Goal: Ask a question

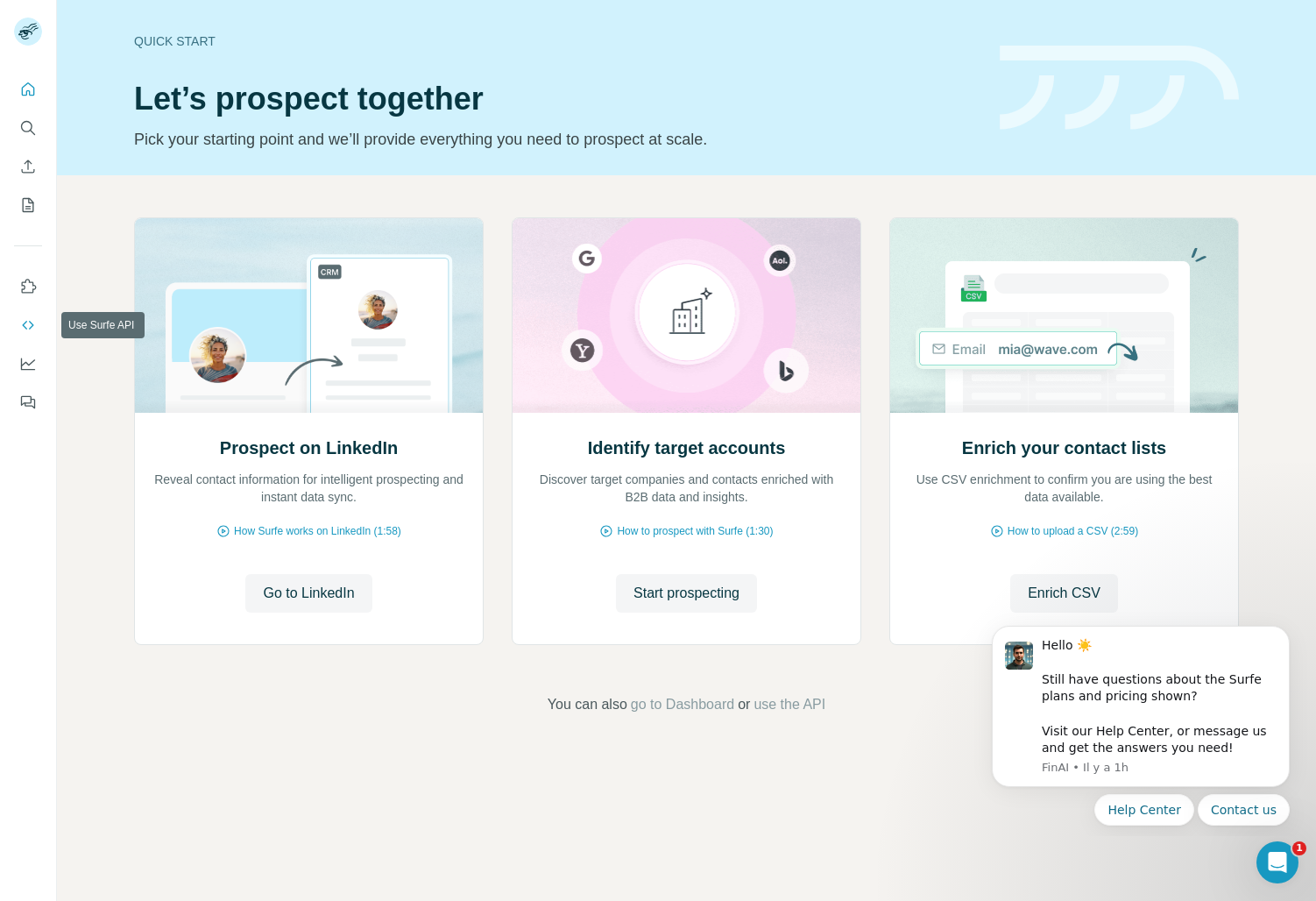
click at [29, 327] on icon "Use Surfe API" at bounding box center [28, 325] width 17 height 17
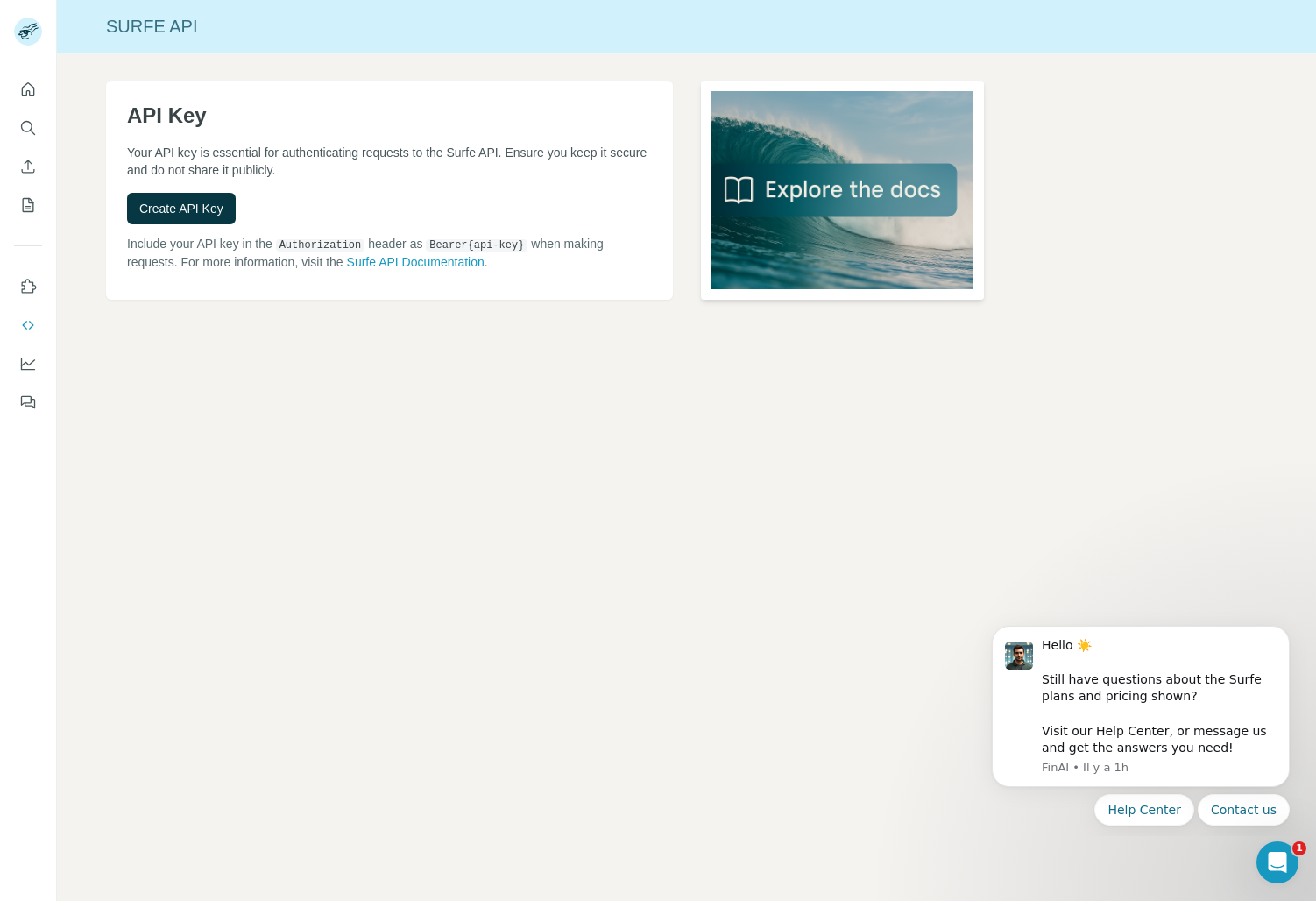
click at [770, 188] on img at bounding box center [842, 190] width 283 height 219
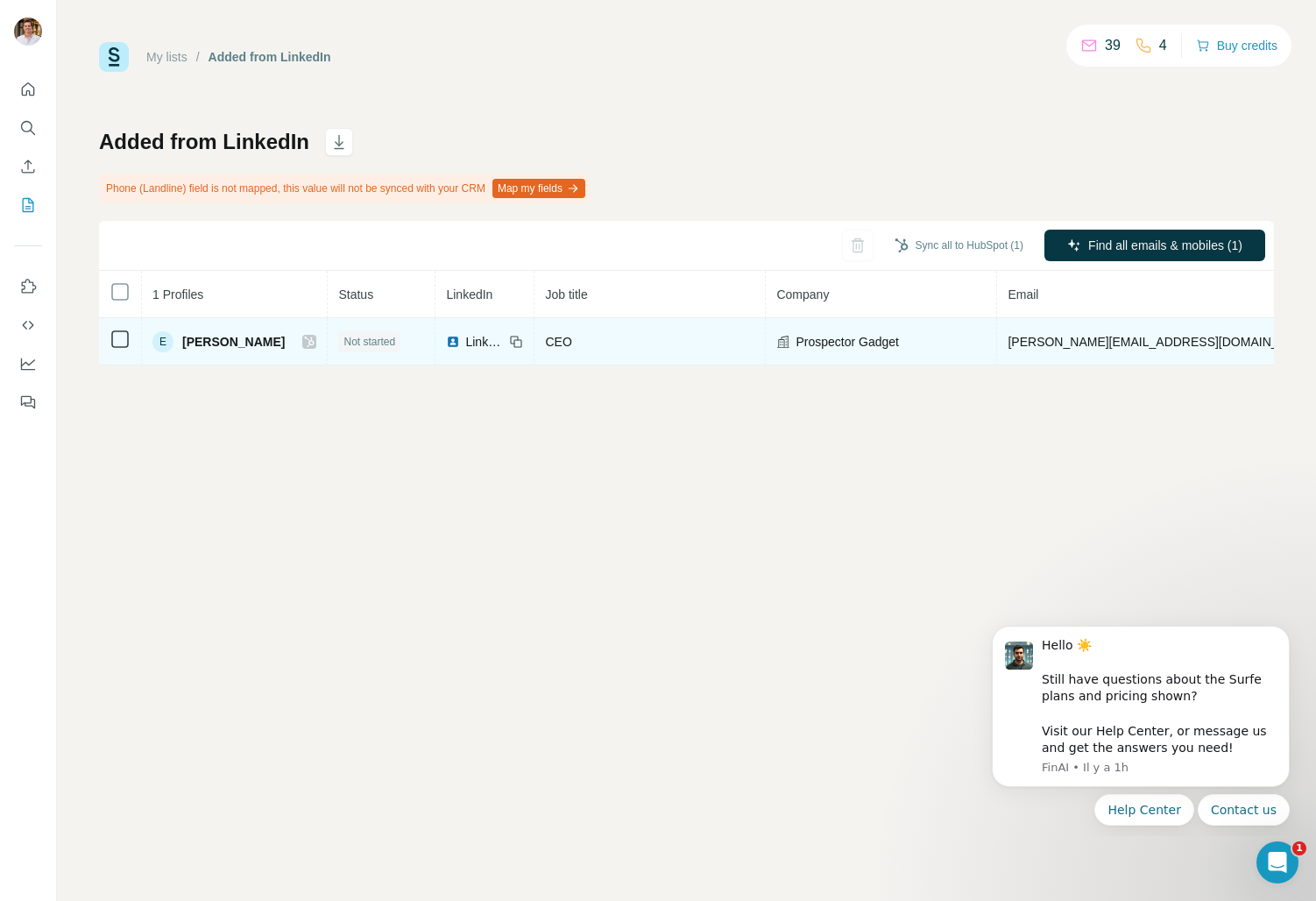
click at [165, 340] on div "E" at bounding box center [163, 342] width 21 height 21
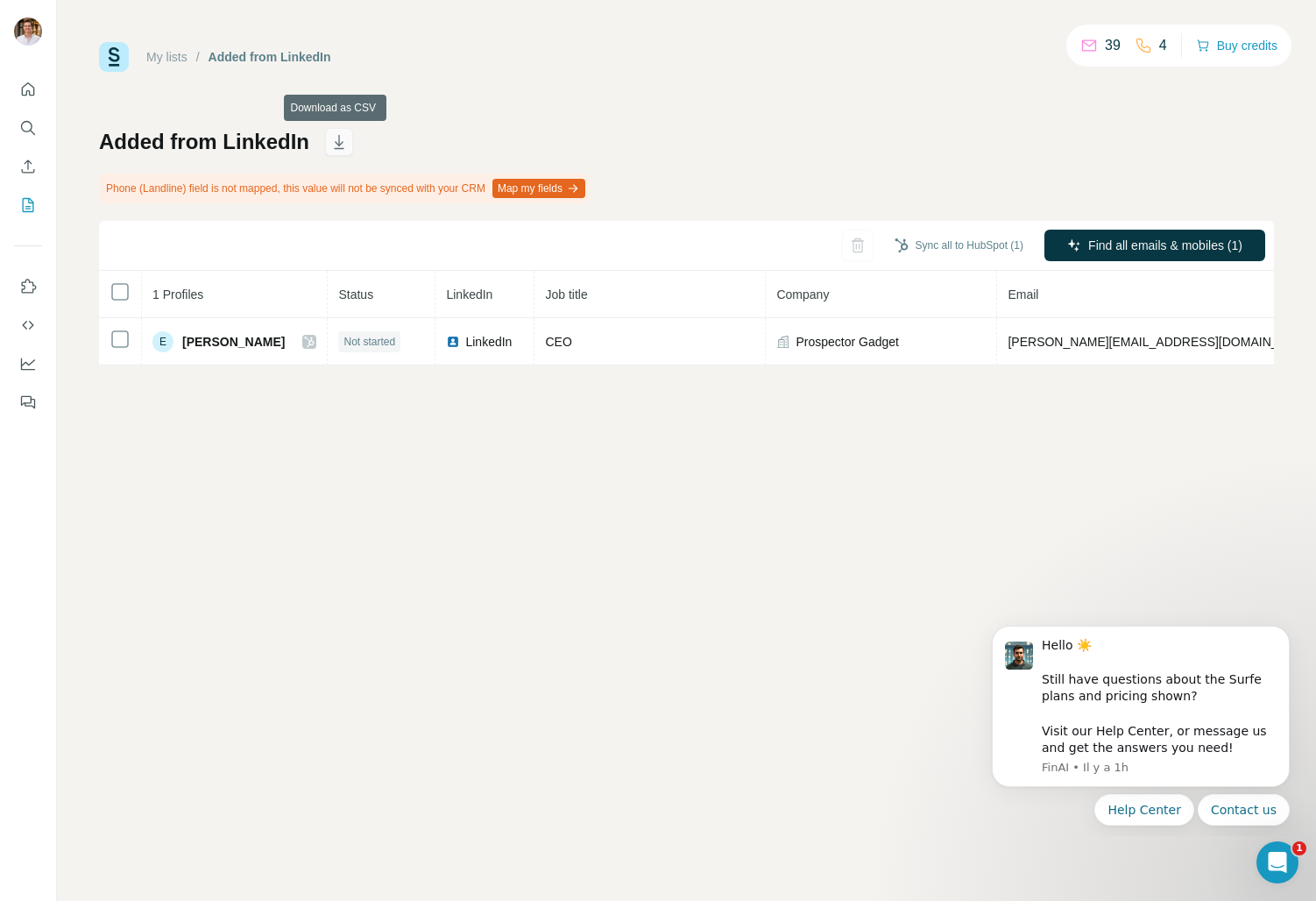
click at [332, 140] on icon "button" at bounding box center [339, 142] width 17 height 17
click at [1289, 845] on div "Ouvrir le Messenger Intercom" at bounding box center [1275, 860] width 58 height 58
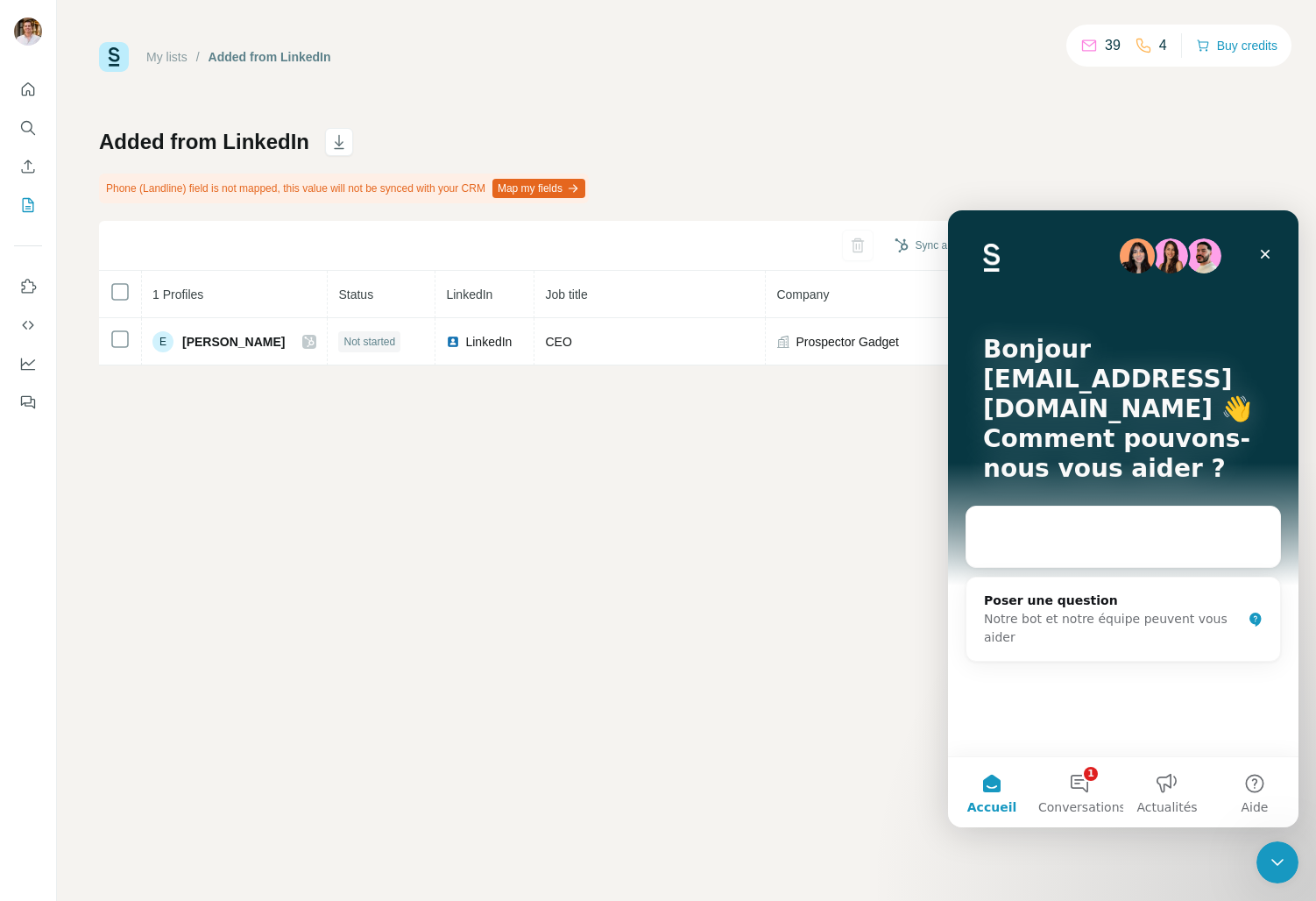
click at [576, 707] on div "My lists / Added from LinkedIn 39 4 Buy credits Added from LinkedIn Phone (Land…" at bounding box center [686, 450] width 1259 height 901
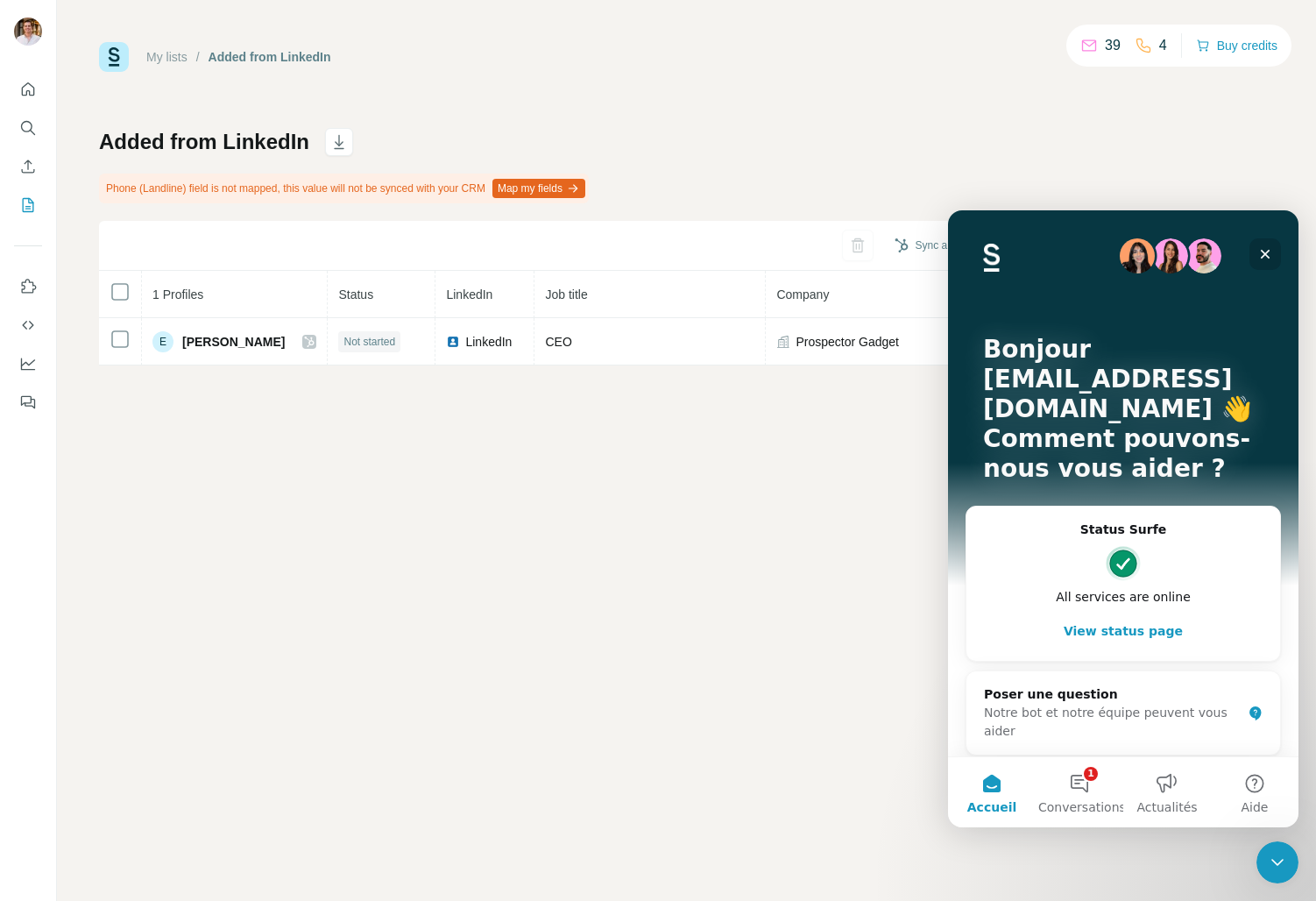
click at [1262, 249] on icon "Fermer" at bounding box center [1266, 254] width 10 height 10
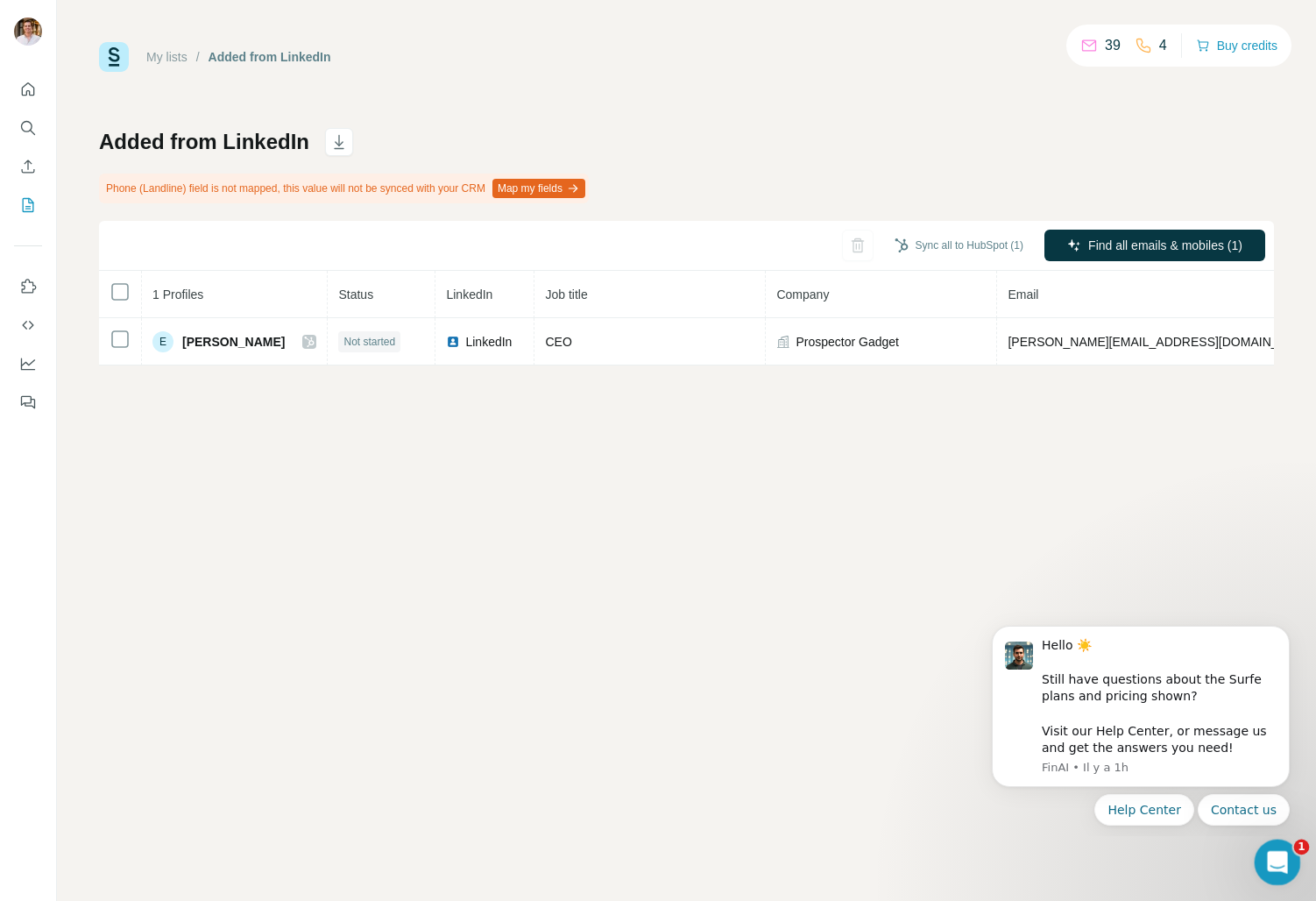
click at [1272, 861] on icon "Ouvrir le Messenger Intercom" at bounding box center [1276, 861] width 29 height 29
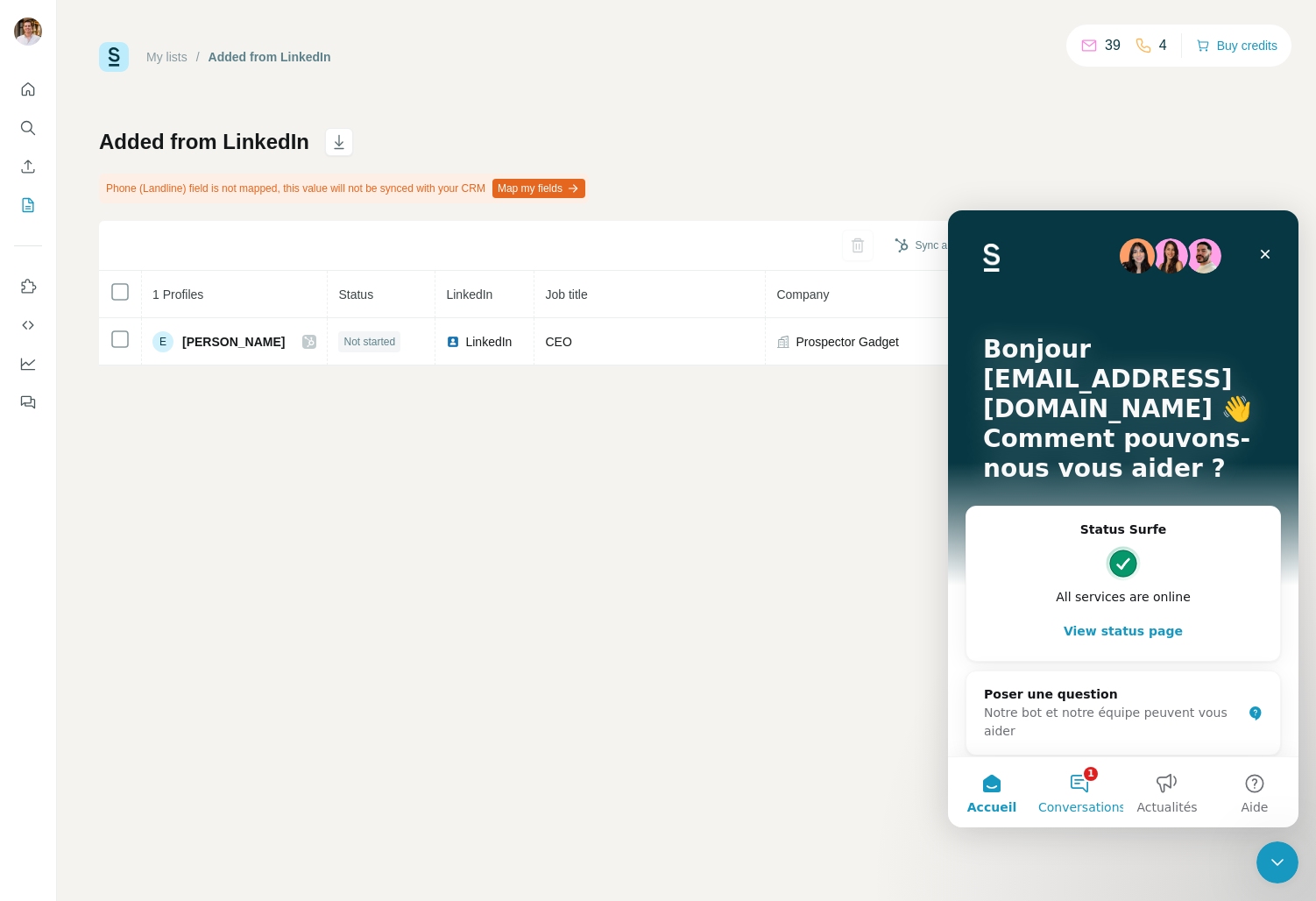
click at [1069, 790] on button "1 Conversations" at bounding box center [1079, 792] width 87 height 70
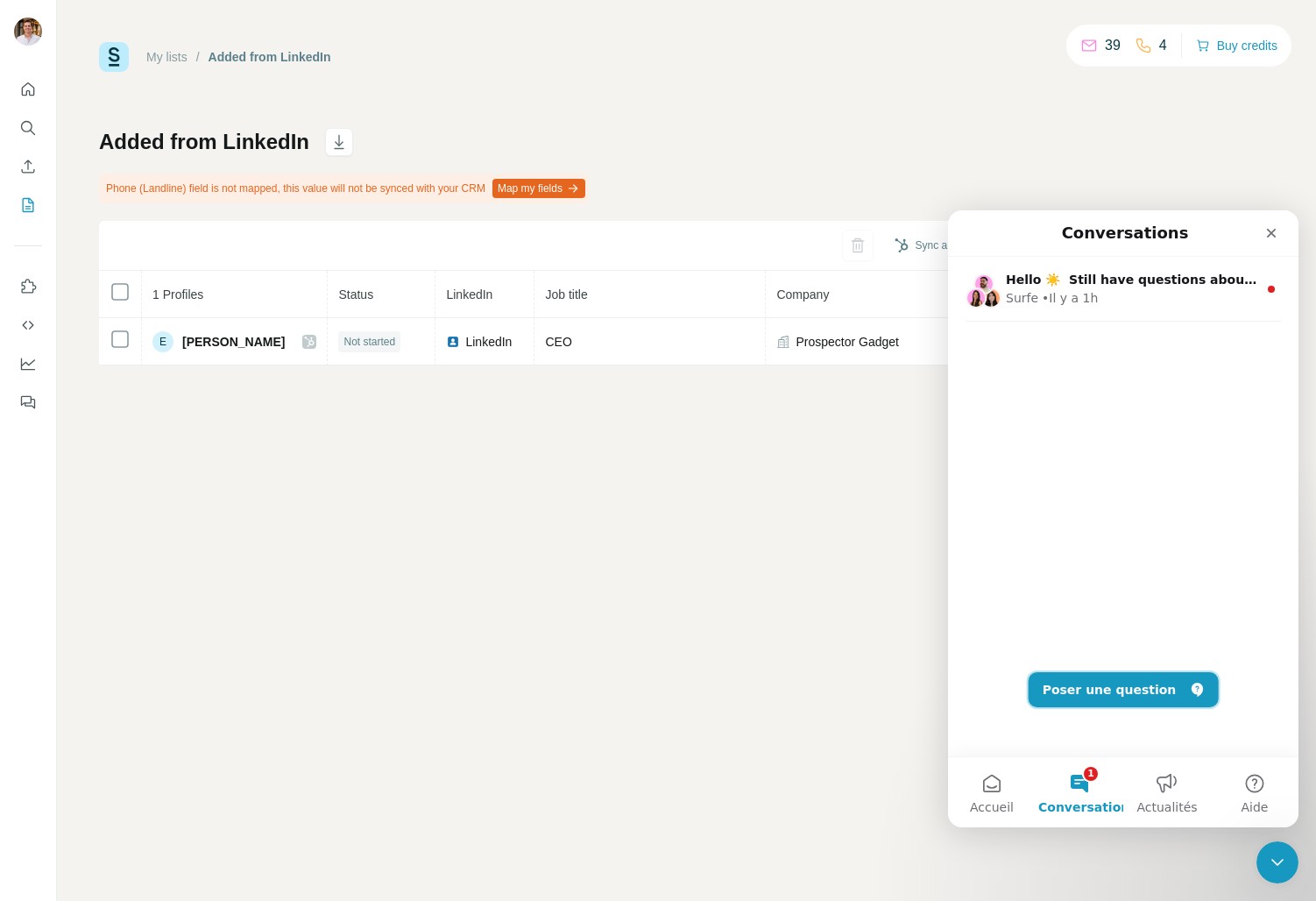
click at [1135, 693] on button "Poser une question" at bounding box center [1124, 690] width 190 height 36
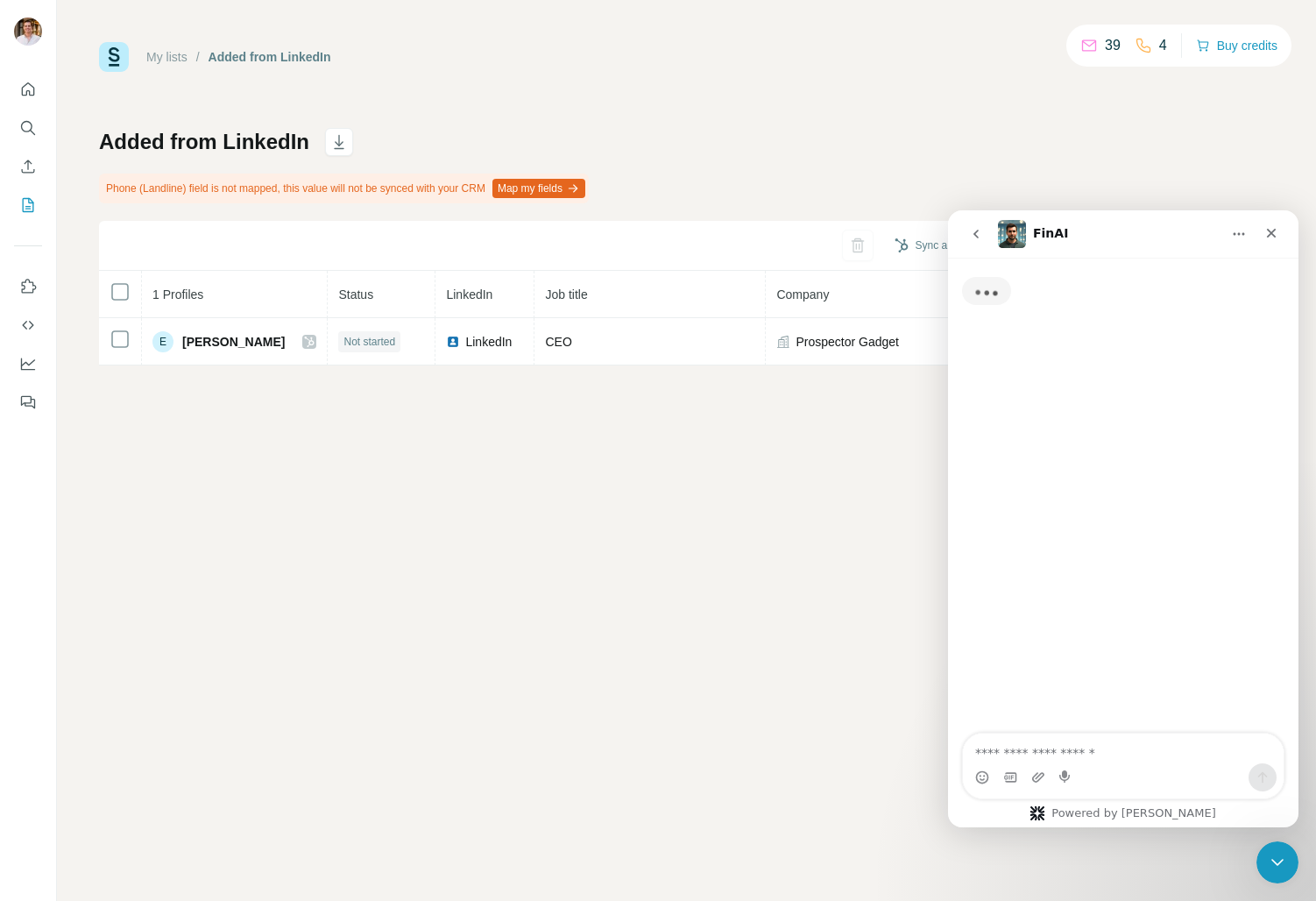
click at [1060, 755] on textarea "Posez une question..." at bounding box center [1123, 748] width 320 height 30
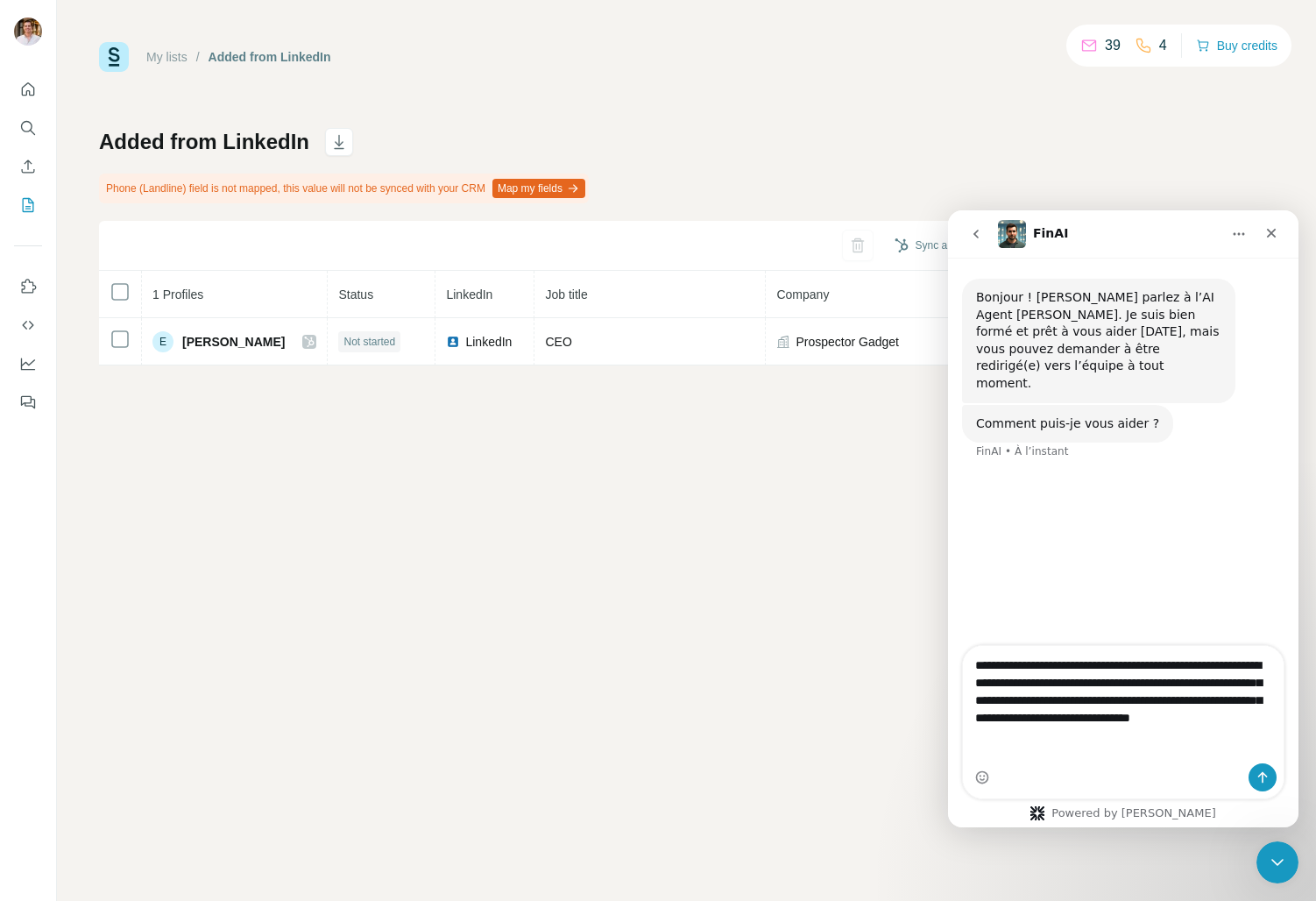
click at [1051, 734] on textarea "**********" at bounding box center [1123, 696] width 320 height 100
click at [1035, 753] on textarea "**********" at bounding box center [1123, 714] width 320 height 100
click at [1059, 755] on textarea "**********" at bounding box center [1123, 714] width 320 height 100
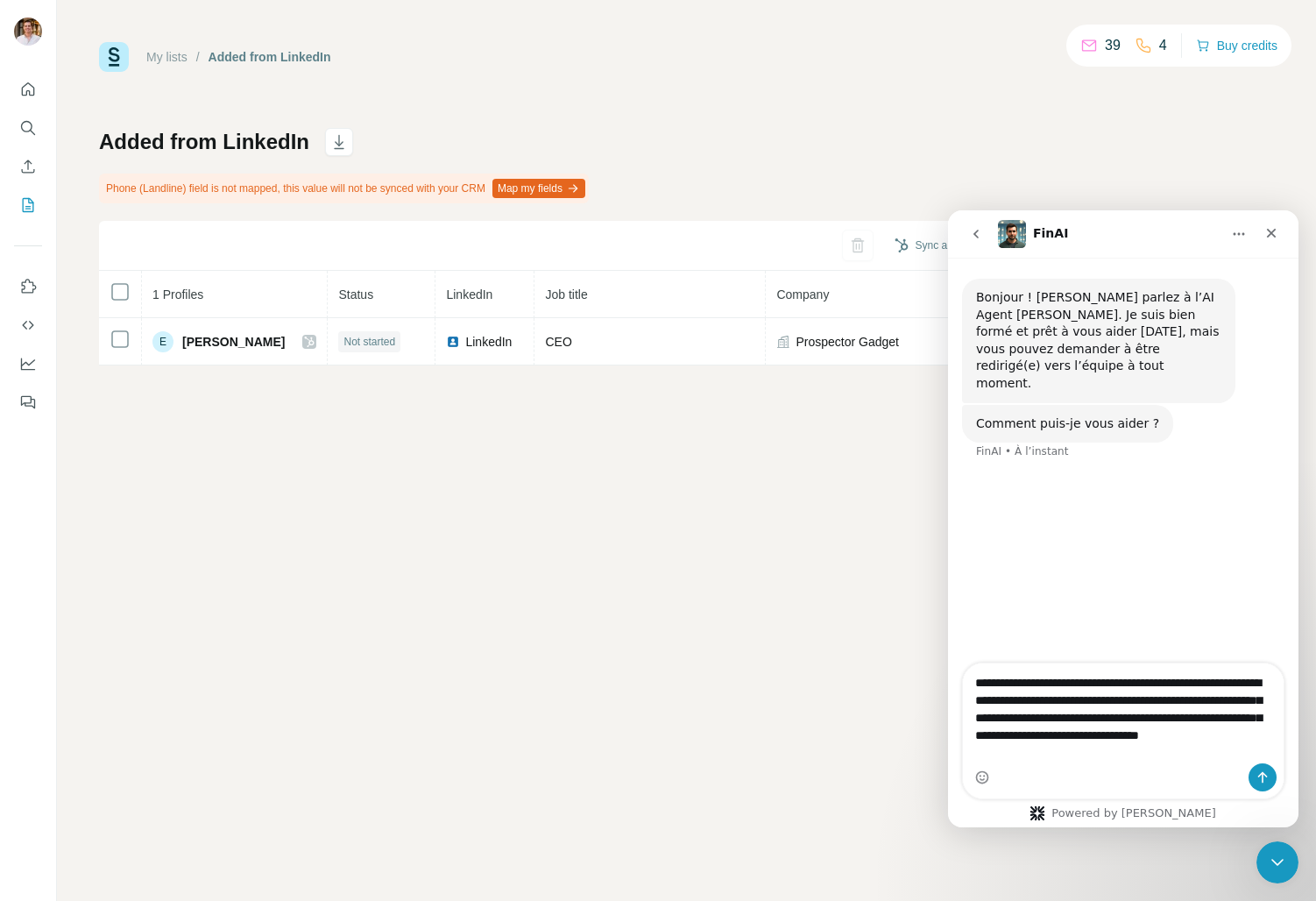
type textarea "**********"
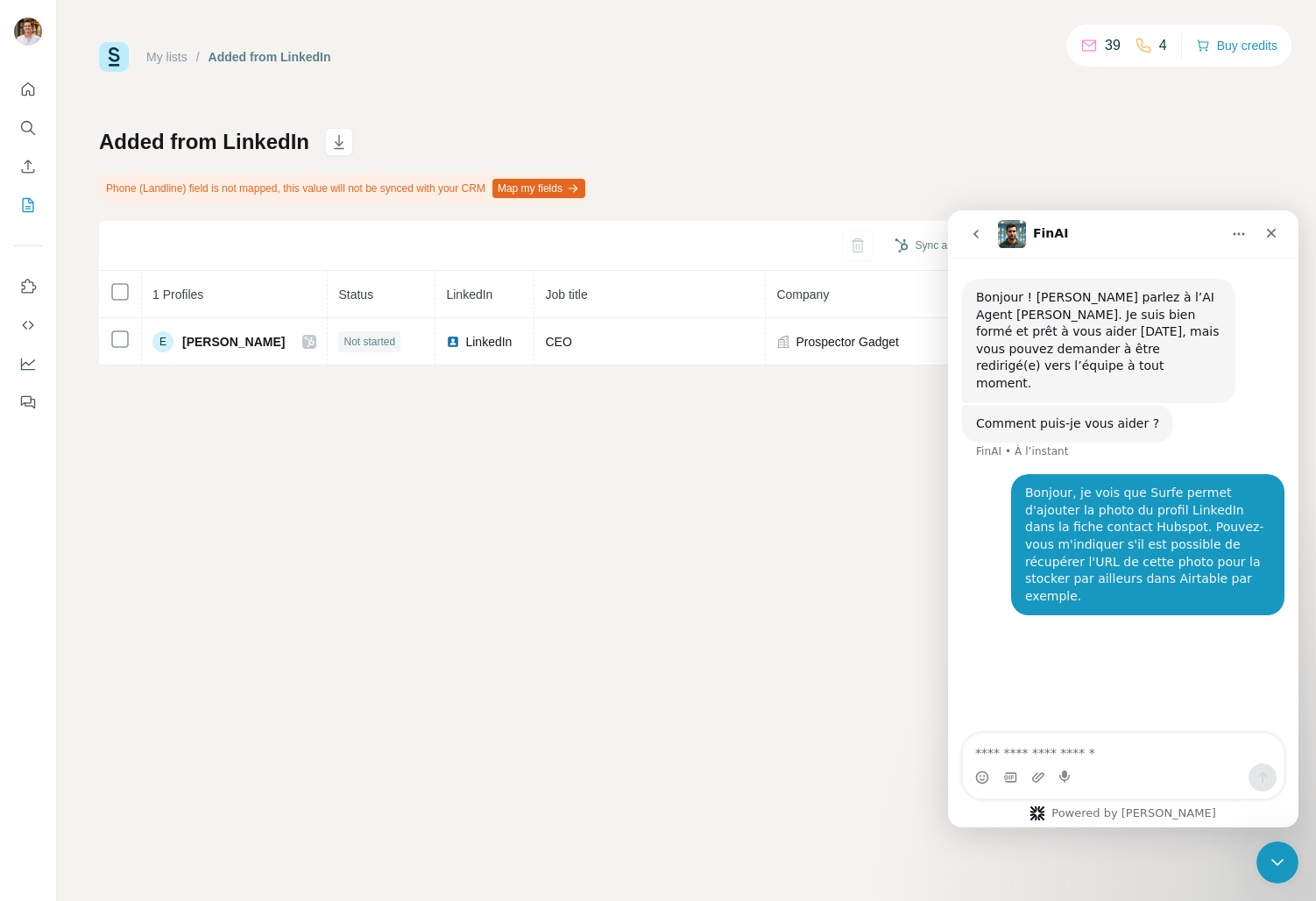
click at [610, 448] on div "My lists / Added from LinkedIn 39 4 Buy credits Added from LinkedIn Phone (Land…" at bounding box center [686, 450] width 1259 height 901
click at [28, 286] on icon "Use Surfe on LinkedIn" at bounding box center [28, 287] width 17 height 17
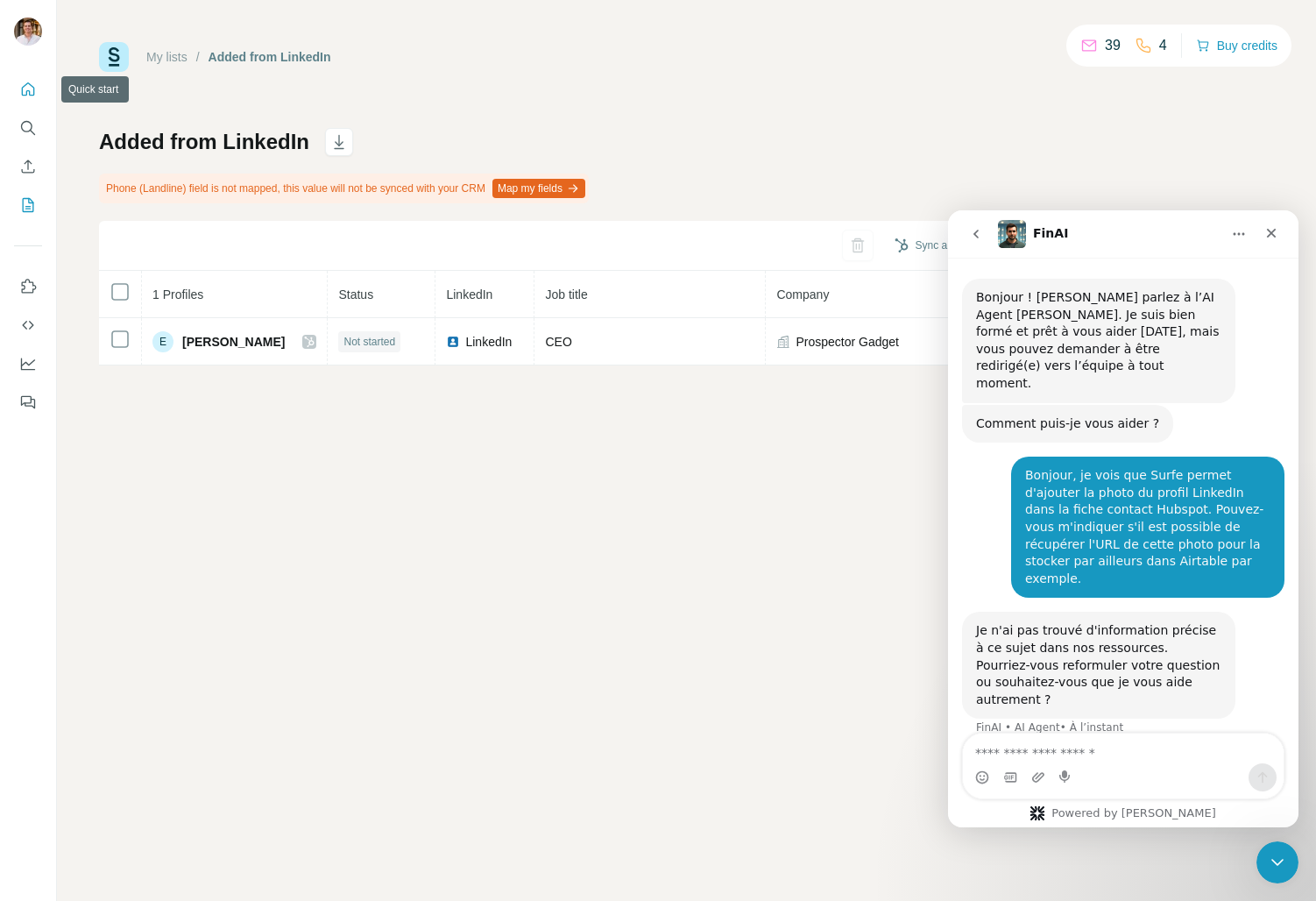
click at [26, 97] on icon "Quick start" at bounding box center [28, 89] width 17 height 17
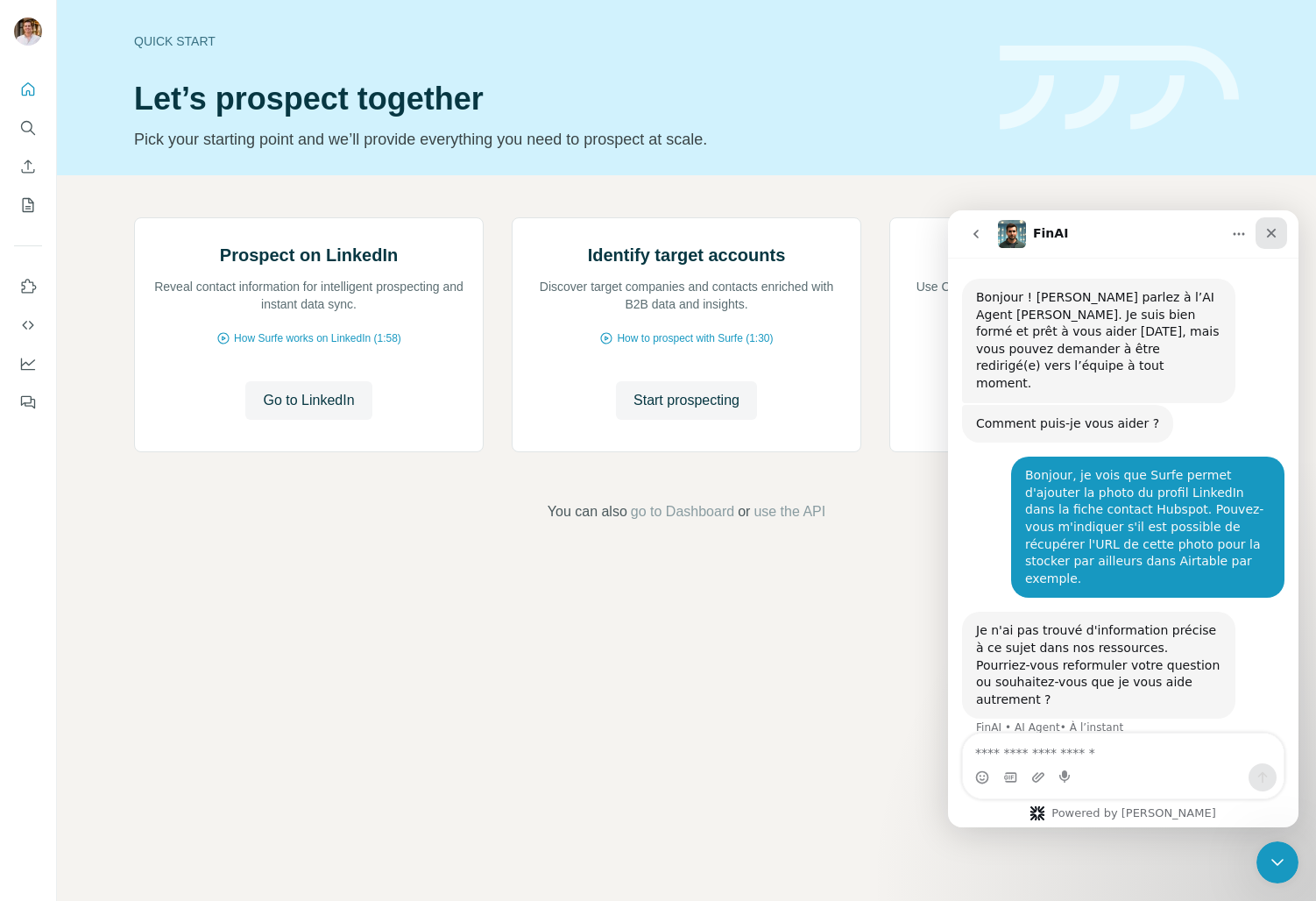
click at [1271, 236] on icon "Fermer" at bounding box center [1271, 233] width 14 height 14
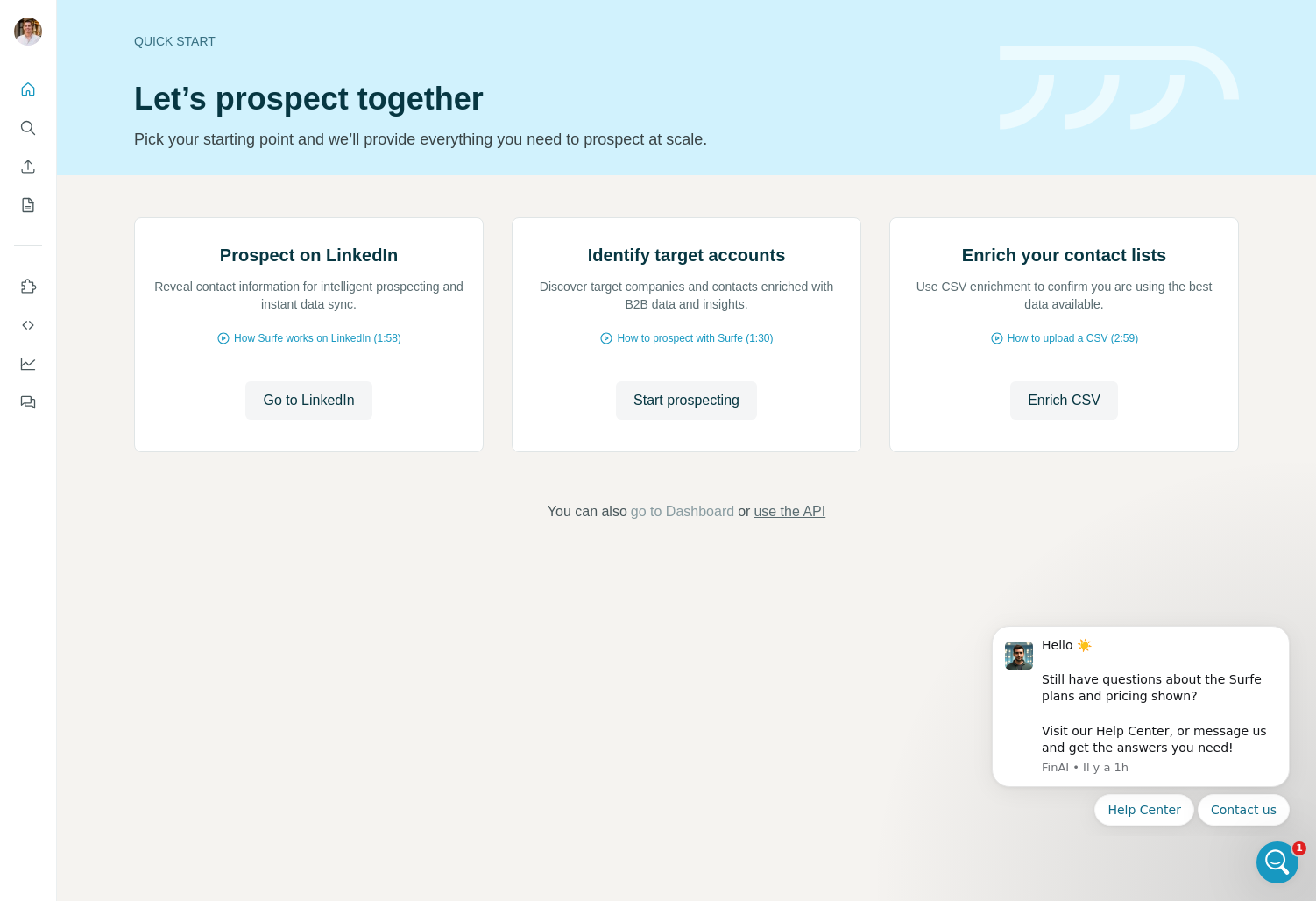
click at [794, 522] on span "use the API" at bounding box center [789, 512] width 72 height 21
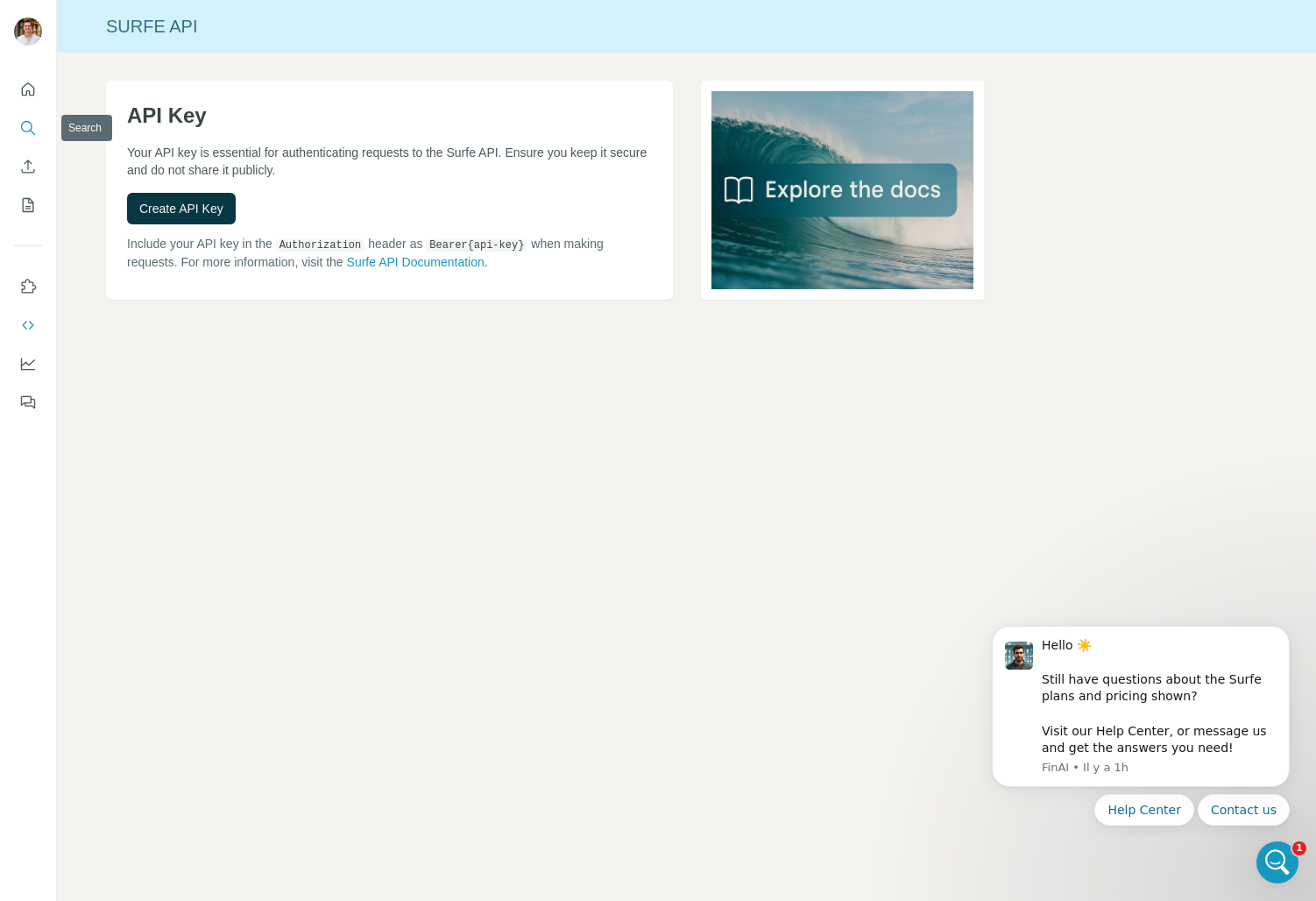
click at [27, 123] on icon "Search" at bounding box center [28, 128] width 17 height 17
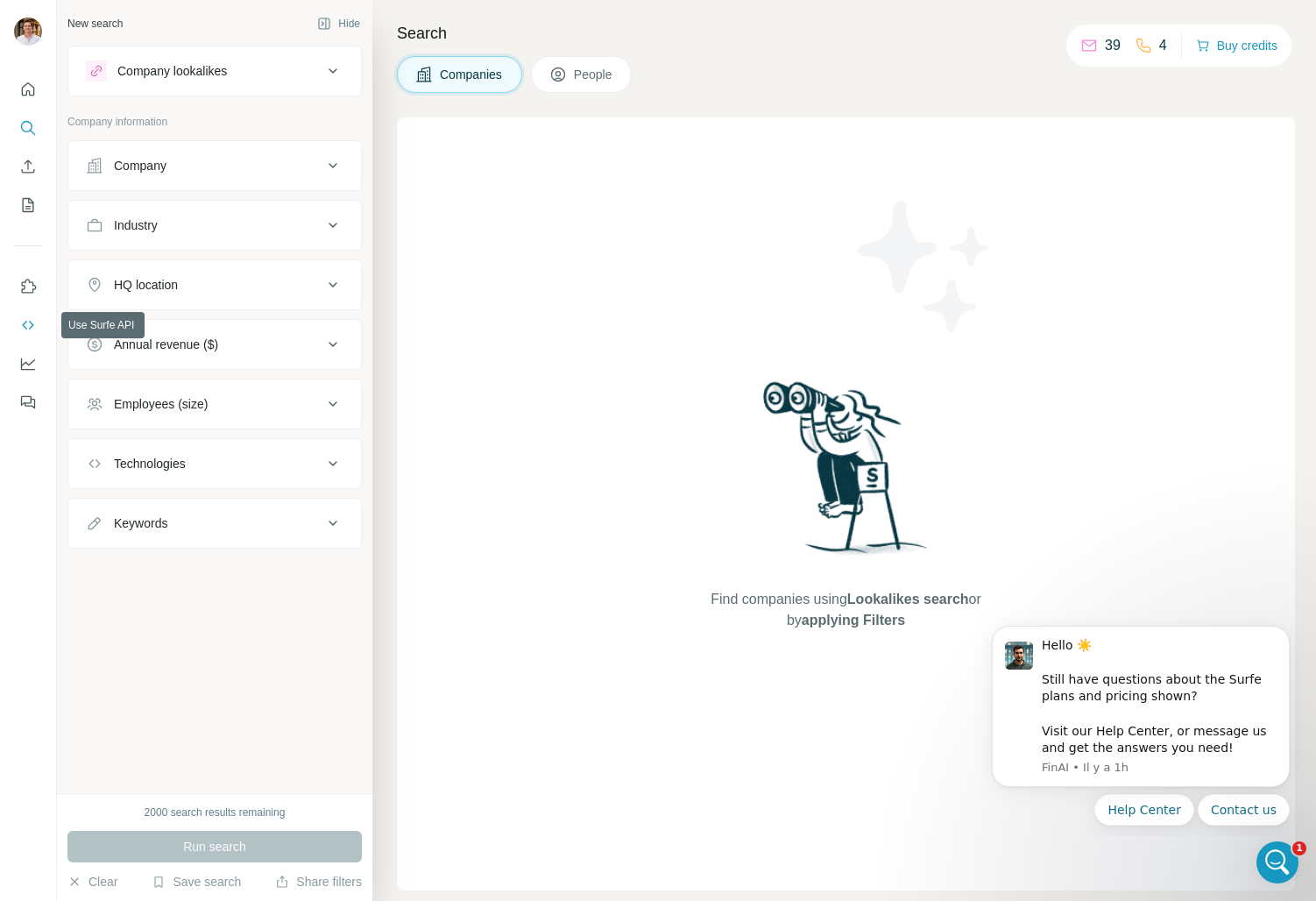
click at [25, 328] on icon "Use Surfe API" at bounding box center [28, 324] width 12 height 9
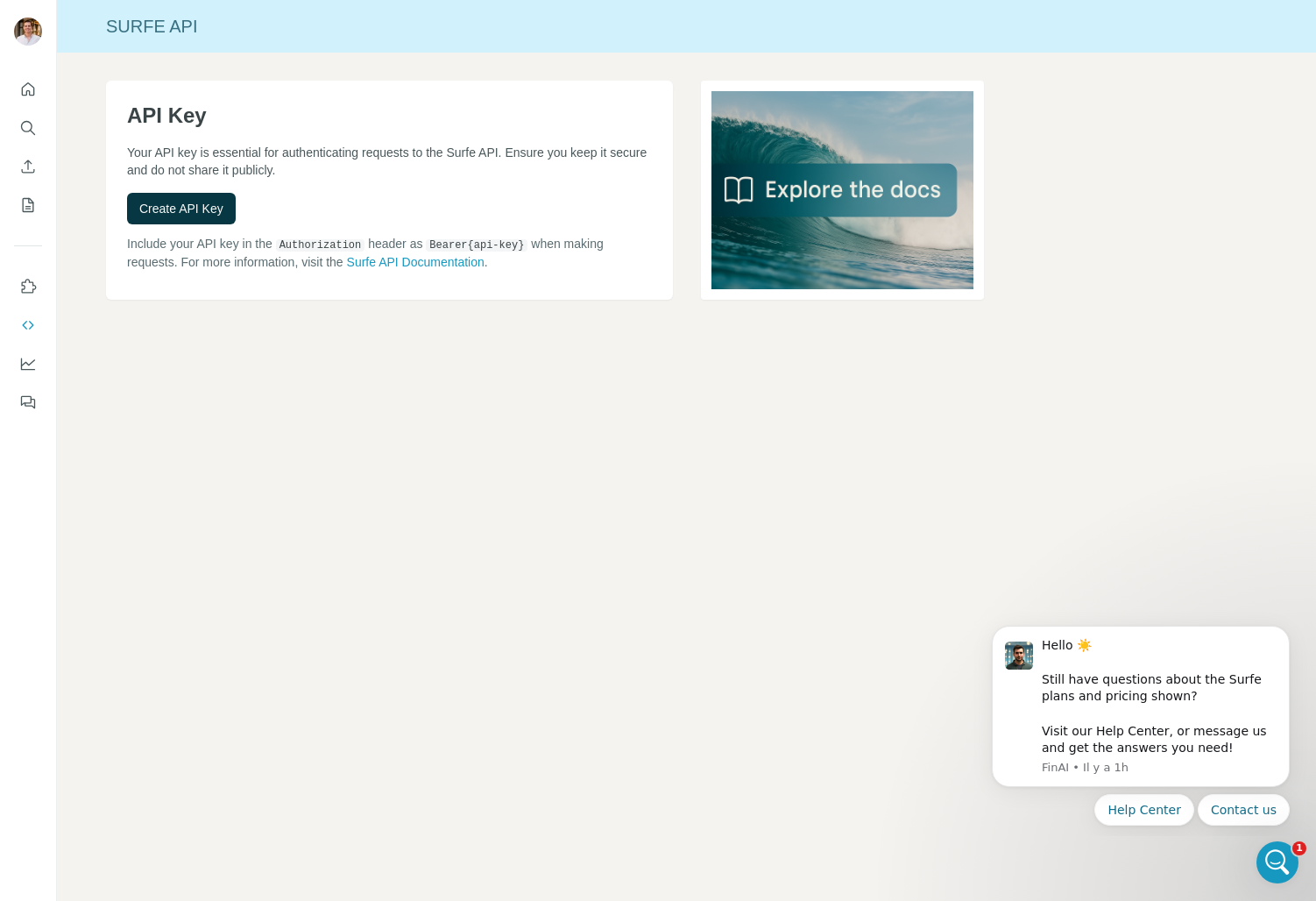
click at [38, 279] on button "Use Surfe on LinkedIn" at bounding box center [28, 286] width 28 height 32
click at [30, 210] on icon "My lists" at bounding box center [28, 205] width 17 height 17
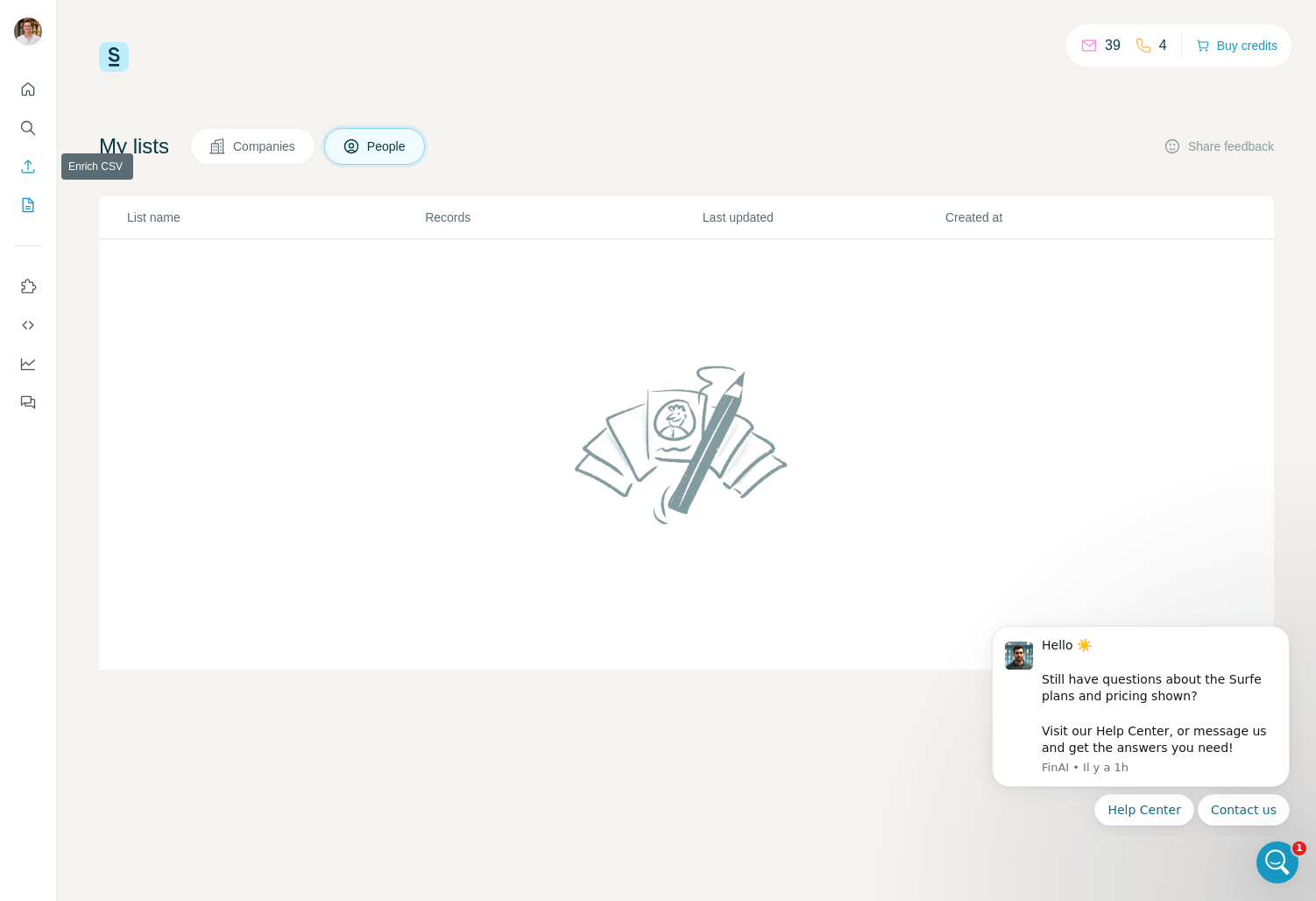
click at [26, 167] on icon "Enrich CSV" at bounding box center [28, 166] width 17 height 17
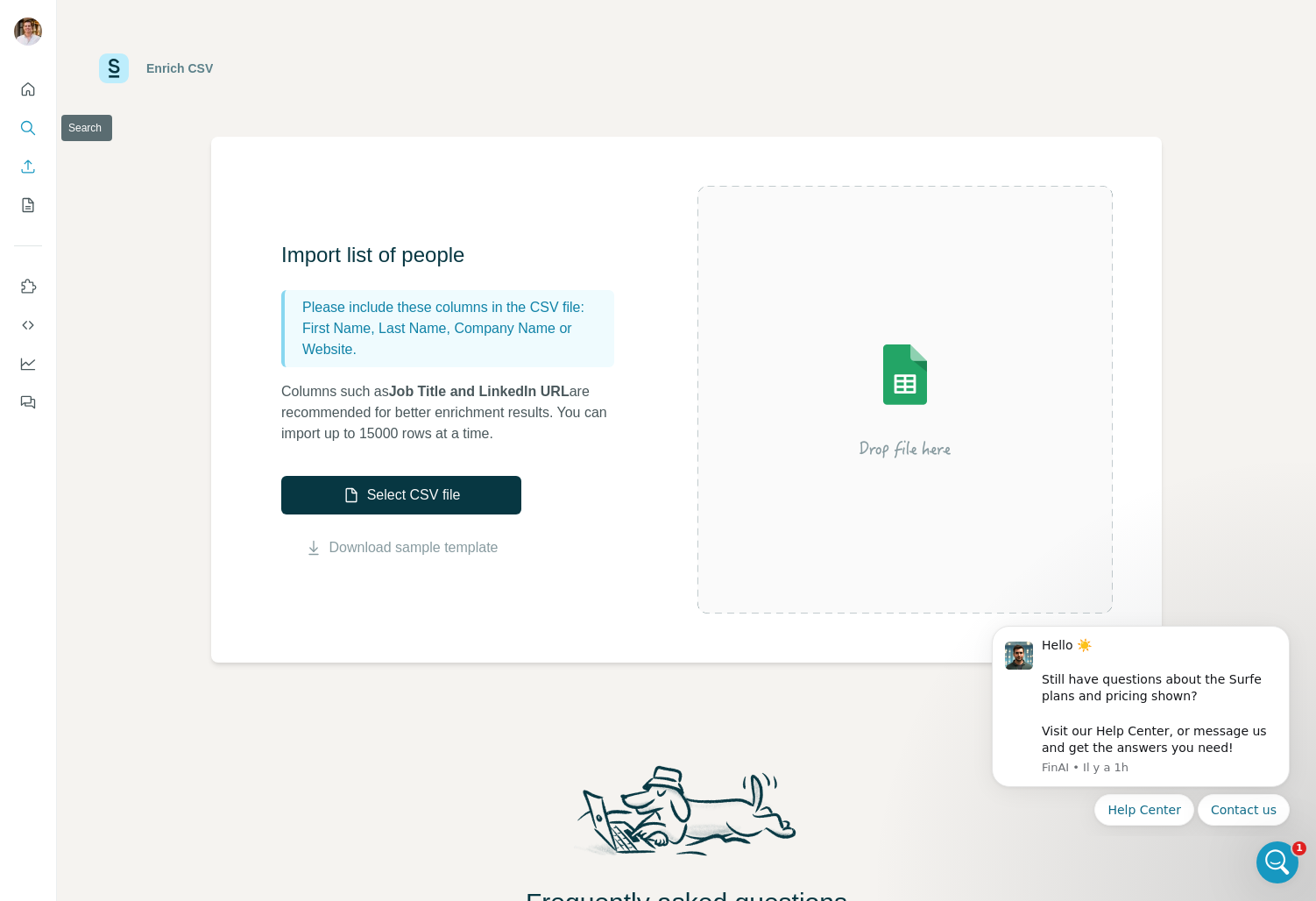
click at [33, 127] on icon "Search" at bounding box center [28, 128] width 17 height 17
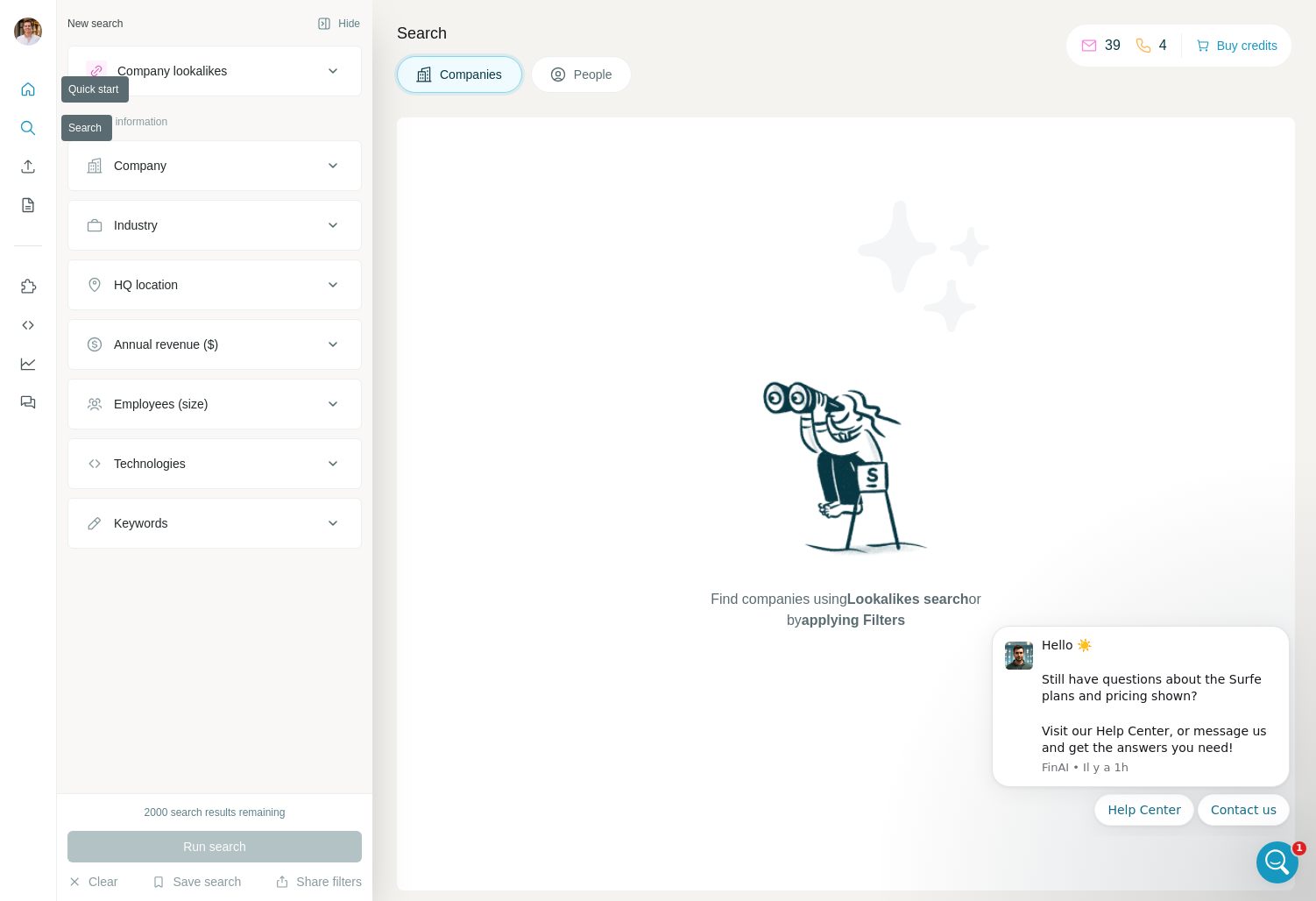
click at [31, 94] on icon "Quick start" at bounding box center [28, 89] width 17 height 17
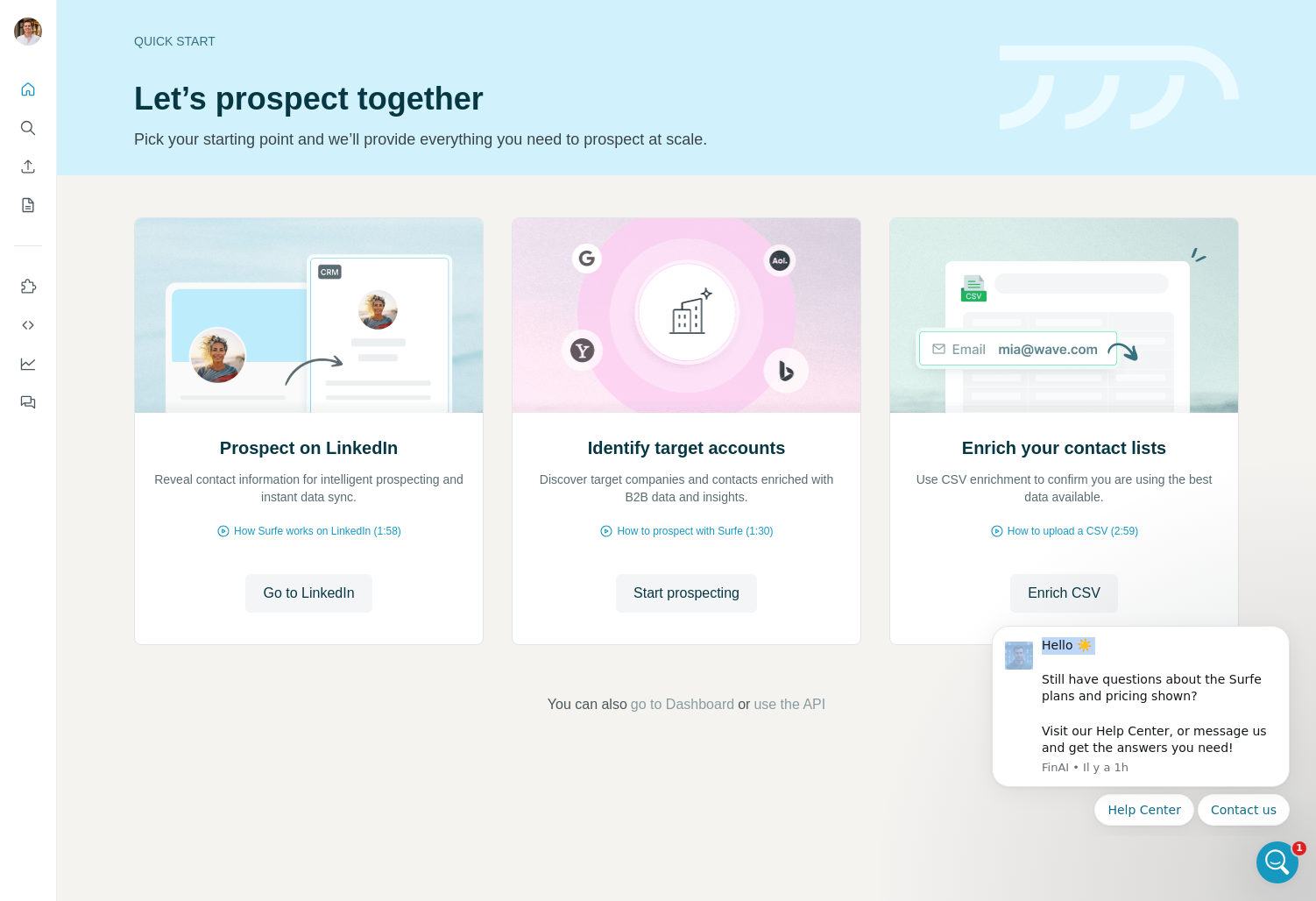
drag, startPoint x: 1144, startPoint y: 661, endPoint x: 638, endPoint y: 717, distance: 509.1
click at [966, 717] on html "Hello ☀️ ​ Still have questions about the Surfe plans and pricing shown? ​ Visi…" at bounding box center [1140, 723] width 350 height 226
click at [1281, 632] on icon "Dismiss notification" at bounding box center [1285, 630] width 10 height 10
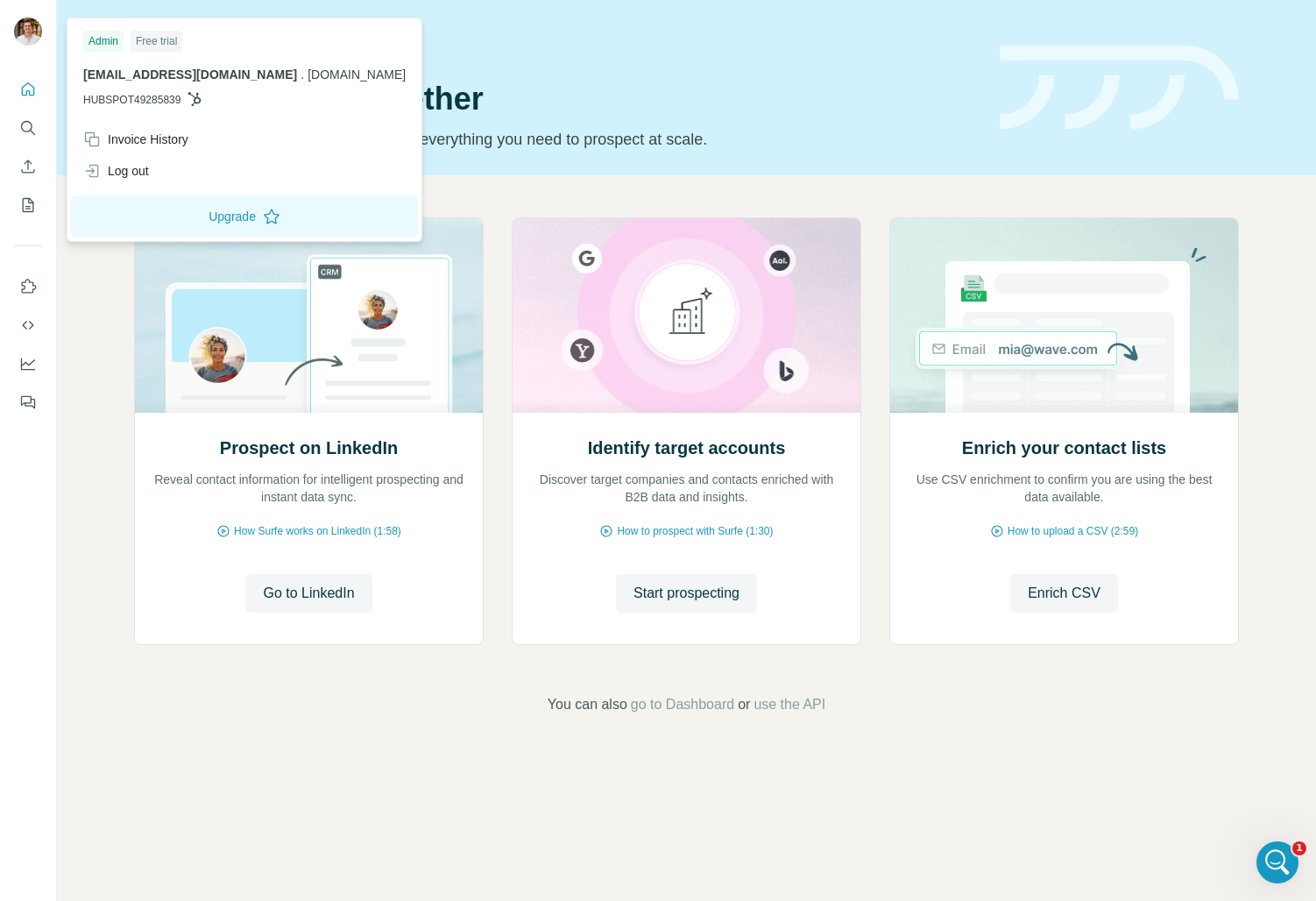
click at [29, 35] on img at bounding box center [28, 31] width 28 height 28
click at [33, 367] on icon "Dashboard" at bounding box center [28, 364] width 17 height 17
